Goal: Entertainment & Leisure: Browse casually

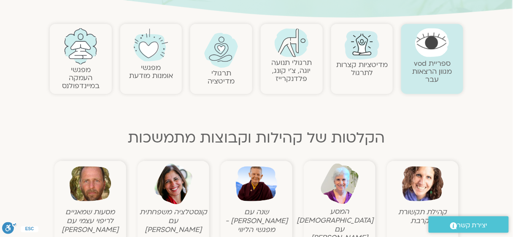
scroll to position [225, 0]
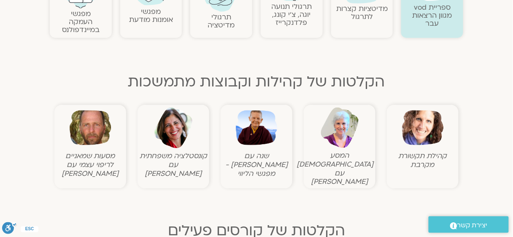
click at [412, 115] on img at bounding box center [423, 128] width 42 height 42
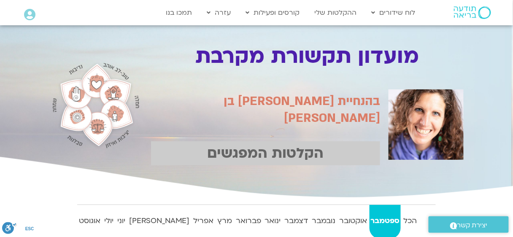
scroll to position [56, 0]
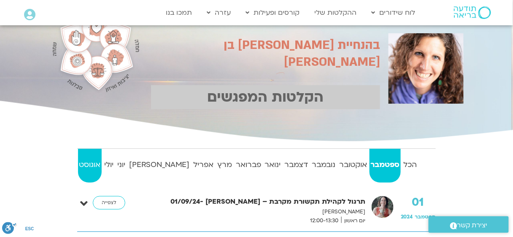
click at [94, 168] on strong "אוגוסט" at bounding box center [90, 165] width 24 height 13
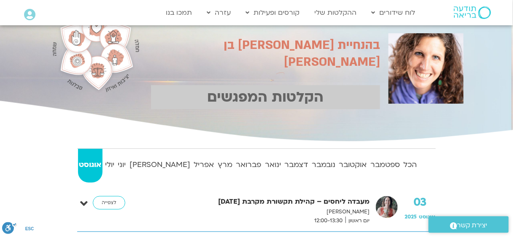
scroll to position [112, 0]
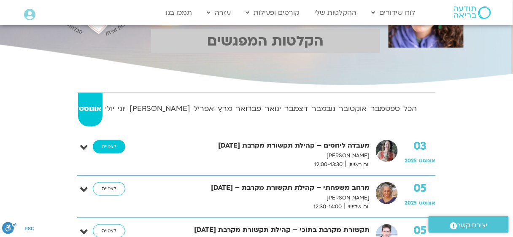
click at [114, 146] on link "לצפייה" at bounding box center [109, 146] width 32 height 13
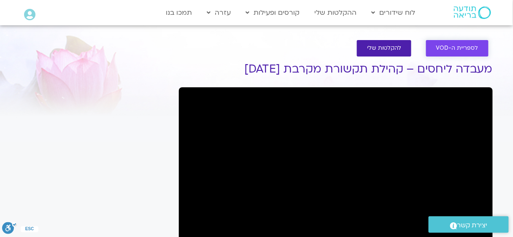
click at [458, 53] on link "לספריית ה-VOD" at bounding box center [457, 48] width 62 height 16
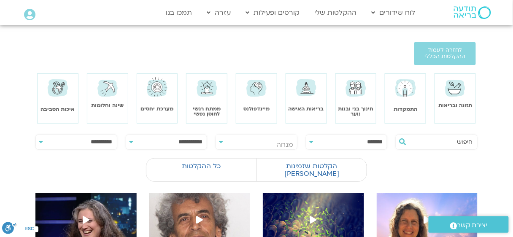
click at [84, 143] on select "**********" at bounding box center [76, 142] width 81 height 14
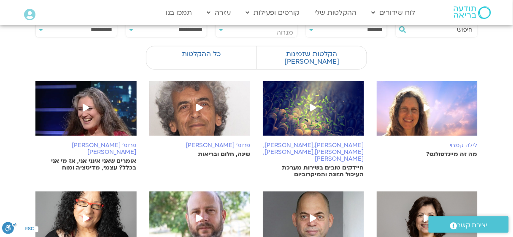
scroll to position [56, 0]
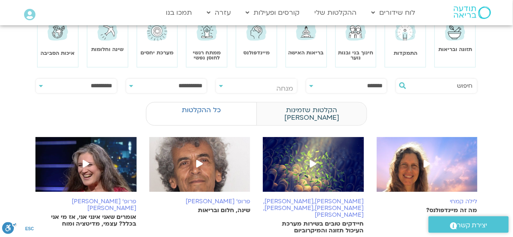
click at [332, 111] on label "הקלטות שזמינות לי" at bounding box center [311, 114] width 110 height 24
click at [229, 105] on label "כל ההקלטות" at bounding box center [201, 110] width 110 height 16
click at [242, 86] on span "מנחה" at bounding box center [256, 88] width 81 height 19
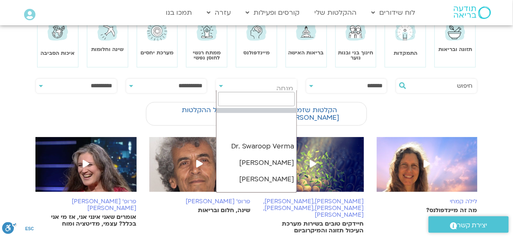
click at [242, 86] on span "מנחה" at bounding box center [256, 88] width 81 height 19
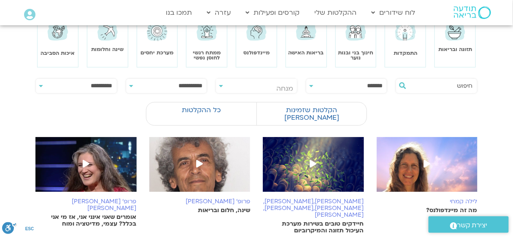
click at [340, 84] on select "**********" at bounding box center [346, 86] width 81 height 14
click at [453, 103] on div "כל ההקלטות הקלטות שזמינות לי No video available for you" at bounding box center [256, 115] width 442 height 30
click at [160, 39] on img at bounding box center [157, 32] width 24 height 24
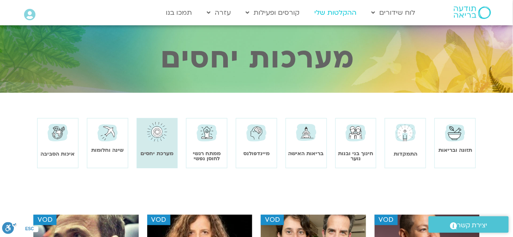
click at [337, 11] on link "ההקלטות שלי" at bounding box center [335, 13] width 51 height 16
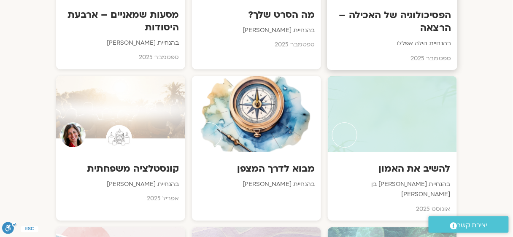
scroll to position [618, 0]
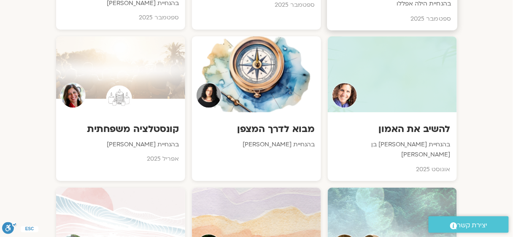
click at [418, 112] on div "להשיב את האמון בהנחיית שאנייה כהן בן חיים אוגוסט 2025" at bounding box center [392, 146] width 129 height 69
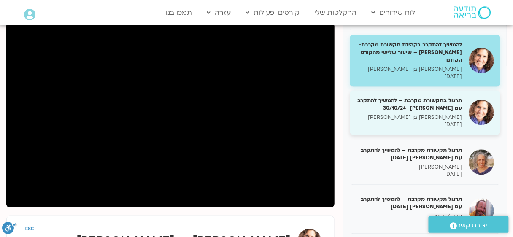
scroll to position [330, 0]
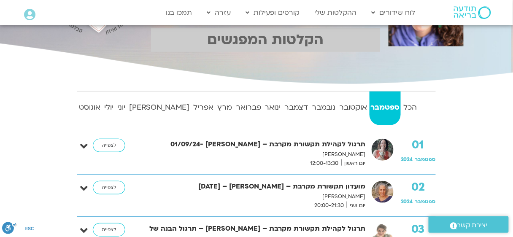
scroll to position [112, 0]
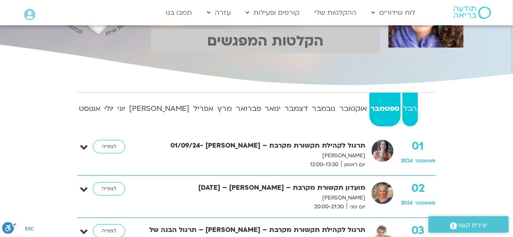
click at [410, 109] on strong "הכל" at bounding box center [410, 108] width 16 height 13
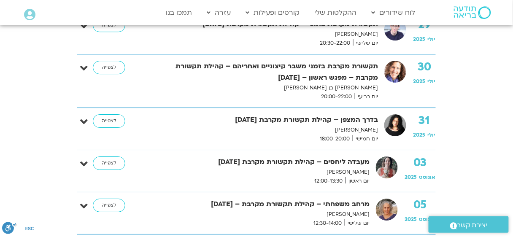
scroll to position [15016, 0]
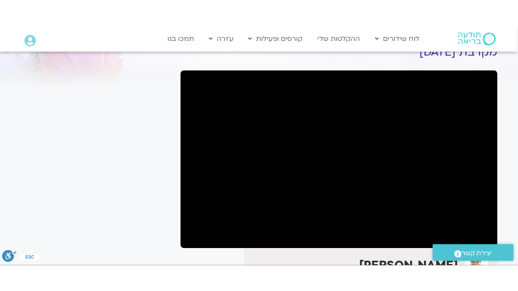
scroll to position [112, 0]
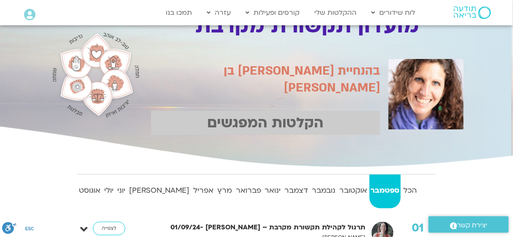
scroll to position [91, 0]
